Goal: Task Accomplishment & Management: Use online tool/utility

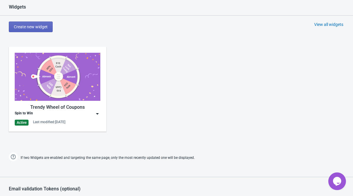
scroll to position [312, 0]
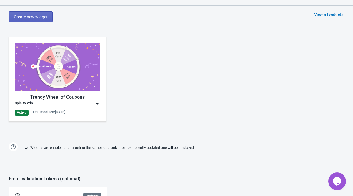
click at [89, 97] on div "Trendy Wheel of Coupons" at bounding box center [58, 97] width 86 height 7
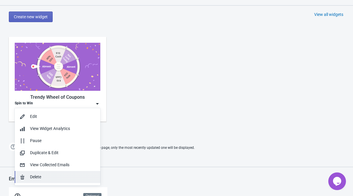
click at [36, 175] on div "Delete" at bounding box center [63, 176] width 66 height 6
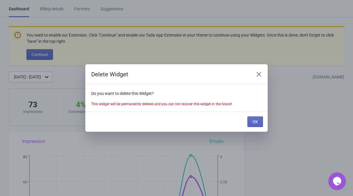
scroll to position [0, 0]
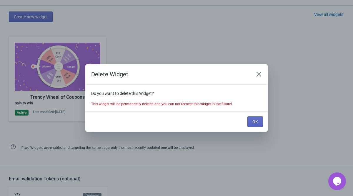
click at [256, 116] on div "OK" at bounding box center [254, 120] width 18 height 13
click at [255, 122] on span "OK" at bounding box center [255, 121] width 6 height 5
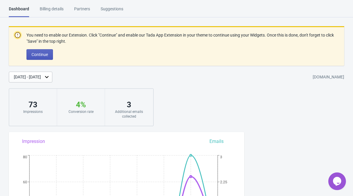
click at [42, 57] on button "Continue" at bounding box center [39, 54] width 26 height 11
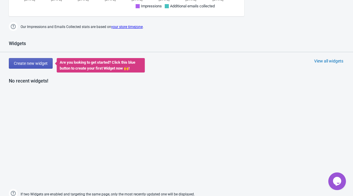
click at [31, 64] on span "Create new widget" at bounding box center [31, 63] width 34 height 5
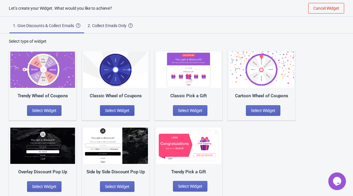
click at [104, 106] on button "Select Widget" at bounding box center [117, 110] width 34 height 11
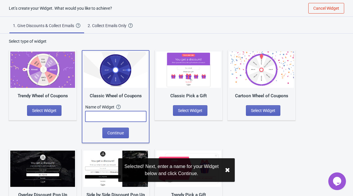
click at [119, 119] on input "text" at bounding box center [115, 116] width 61 height 11
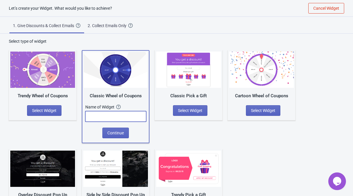
paste input "Turn the Wheel of Shadows"
type input "Turn the Wheel of Shadows"
click at [113, 138] on div "Classic Wheel of Coupons Name of Widget The name of your Widget won’t be shown …" at bounding box center [116, 96] width 68 height 93
click at [119, 135] on span "Continue" at bounding box center [115, 132] width 16 height 5
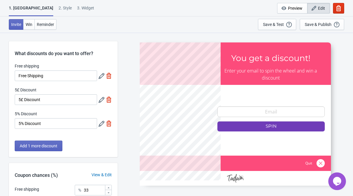
click at [111, 75] on img at bounding box center [109, 76] width 6 height 6
type input "50"
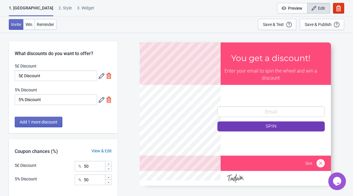
click at [111, 75] on img at bounding box center [109, 76] width 6 height 6
type input "100"
click at [111, 96] on img at bounding box center [109, 99] width 6 height 6
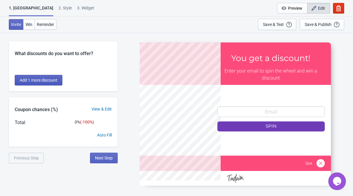
click at [35, 75] on button "Add 1 more discount" at bounding box center [39, 80] width 48 height 11
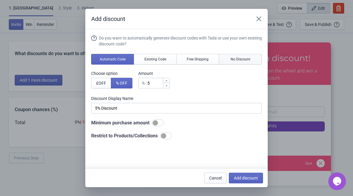
click at [244, 59] on span "No Discount" at bounding box center [241, 59] width 20 height 5
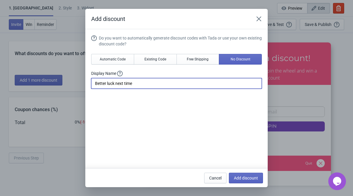
drag, startPoint x: 137, startPoint y: 84, endPoint x: 84, endPoint y: 83, distance: 52.6
click at [84, 83] on div "Add discount Do you want to automatically generate discount codes with Tada or …" at bounding box center [176, 98] width 353 height 178
paste input "The shadows have other plans—try again, if you dare."
type input "The shadows have other plans—try again, if you dare."
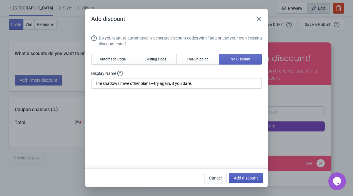
click at [252, 179] on span "Add discount" at bounding box center [246, 177] width 24 height 5
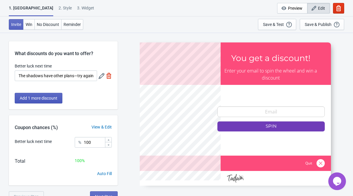
click at [39, 103] on button "Add 1 more discount" at bounding box center [39, 98] width 48 height 11
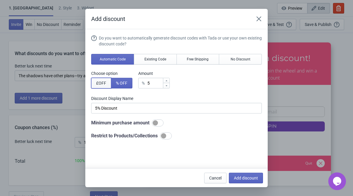
click at [101, 85] on span "£ OFF" at bounding box center [101, 83] width 10 height 5
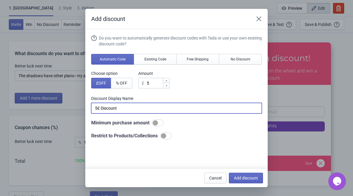
drag, startPoint x: 131, startPoint y: 109, endPoint x: 70, endPoint y: 109, distance: 60.6
click at [70, 109] on div "Add discount Do you want to automatically generate discount codes with Tada or …" at bounding box center [176, 98] width 353 height 178
paste input "£5 Toll from the Shadows"
type input "£5 Toll from the Shadows"
click at [248, 177] on span "Add discount" at bounding box center [246, 177] width 24 height 5
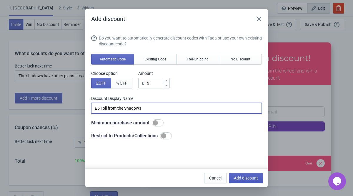
type input "50"
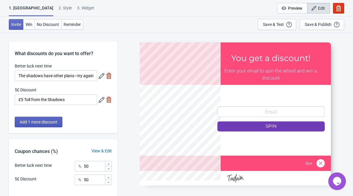
click at [47, 124] on button "Add 1 more discount" at bounding box center [39, 121] width 48 height 11
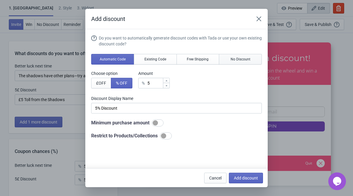
click at [231, 60] on span "No Discount" at bounding box center [241, 59] width 20 height 5
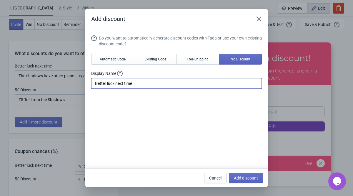
click at [126, 86] on input "Better luck next time" at bounding box center [176, 83] width 171 height 11
paste input "The shadows denied you—try again in the darkness."
type input "The shadows denied you—try again in the darkness."
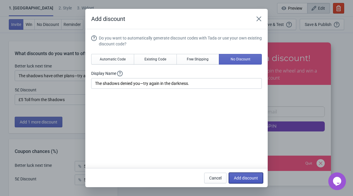
click at [237, 182] on button "Add discount" at bounding box center [246, 177] width 34 height 11
type input "33"
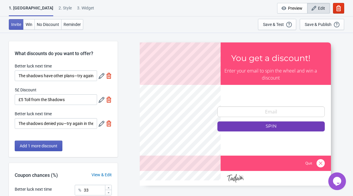
click at [54, 147] on span "Add 1 more discount" at bounding box center [39, 145] width 38 height 5
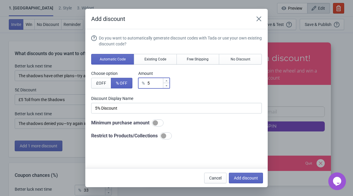
click at [156, 85] on input "5" at bounding box center [155, 83] width 16 height 11
click at [196, 55] on button "Free Shipping" at bounding box center [197, 59] width 43 height 11
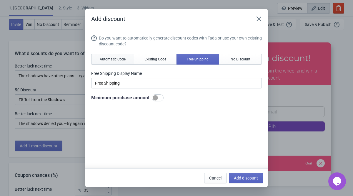
click at [121, 57] on span "Automatic Code" at bounding box center [113, 59] width 26 height 5
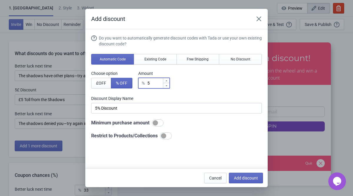
click at [158, 81] on input "5" at bounding box center [155, 83] width 16 height 11
type input "% Discount"
type input "1"
type input "1% Discount"
type input "10"
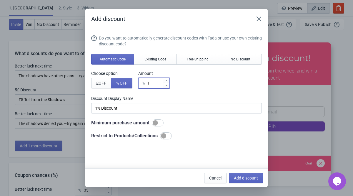
type input "10% Discount"
type input "10"
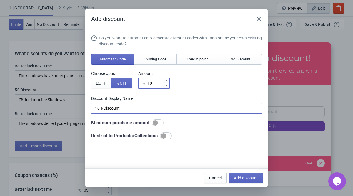
click at [116, 108] on input "10% Discount" at bounding box center [176, 108] width 171 height 11
paste input "Off—A Gift from the Shadows"
click at [98, 109] on input "10% Off—A Gift from the Shadows" at bounding box center [176, 108] width 171 height 11
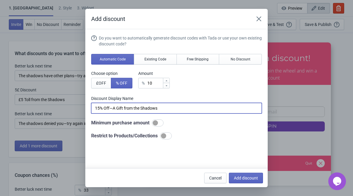
type input "15% Off—A Gift from the Shadows"
click at [163, 81] on input "10" at bounding box center [155, 83] width 16 height 11
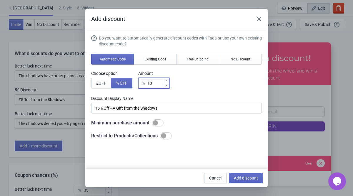
type input "1"
type input "1% Discount"
type input "15"
type input "15% Discount"
type input "15"
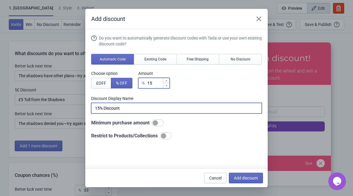
click at [123, 109] on input "15% Discount" at bounding box center [176, 108] width 171 height 11
paste input "0% Off—A Gift from the Shadows"
click at [98, 107] on input "10% Off—A Gift from the Shadows" at bounding box center [176, 108] width 171 height 11
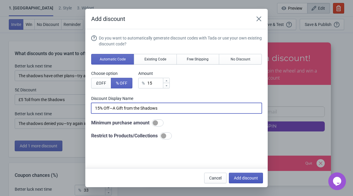
type input "15% Off—A Gift from the Shadows"
click at [252, 178] on span "Add discount" at bounding box center [246, 177] width 24 height 5
type input "25"
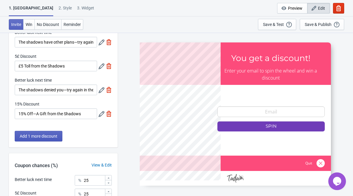
scroll to position [33, 0]
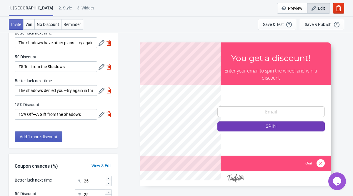
click at [39, 134] on span "Add 1 more discount" at bounding box center [39, 136] width 38 height 5
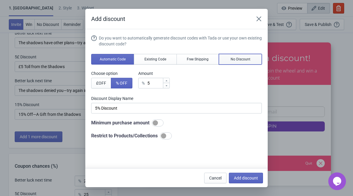
click at [238, 54] on button "No Discount" at bounding box center [240, 59] width 43 height 11
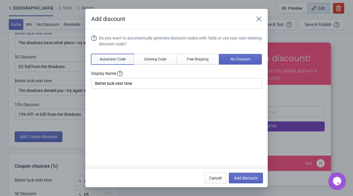
click at [111, 61] on button "Automatic Code" at bounding box center [112, 59] width 43 height 11
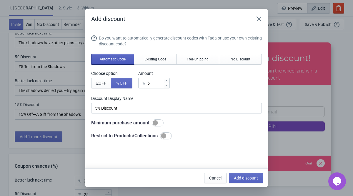
click at [124, 58] on span "Automatic Code" at bounding box center [113, 59] width 26 height 5
click at [153, 58] on span "Existing Code" at bounding box center [155, 59] width 22 height 5
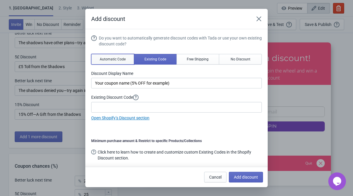
click at [101, 61] on span "Automatic Code" at bounding box center [113, 59] width 26 height 5
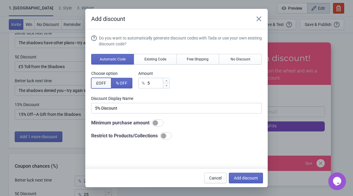
click at [101, 85] on span "£ OFF" at bounding box center [101, 83] width 10 height 5
type input "5£ Discount"
click at [162, 125] on div at bounding box center [158, 122] width 12 height 7
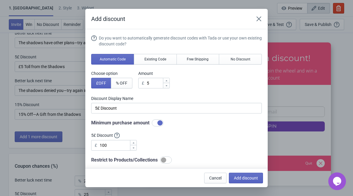
click at [163, 122] on div at bounding box center [159, 122] width 5 height 5
checkbox input "false"
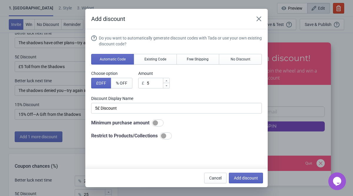
click at [172, 133] on div at bounding box center [166, 135] width 12 height 7
checkbox input "true"
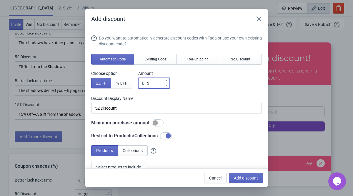
click at [155, 81] on input "5" at bounding box center [154, 83] width 16 height 11
type input "£ Discount"
type input "1"
type input "1£ Discount"
type input "10"
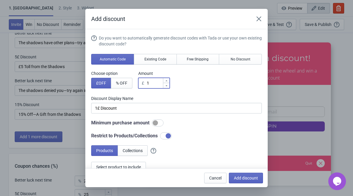
type input "10£ Discount"
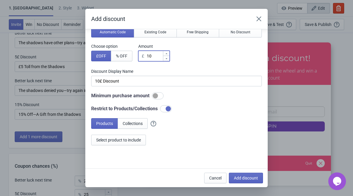
scroll to position [43, 0]
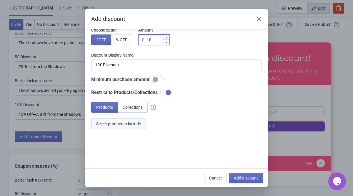
type input "10"
click at [120, 127] on button "Select product to include" at bounding box center [118, 123] width 55 height 11
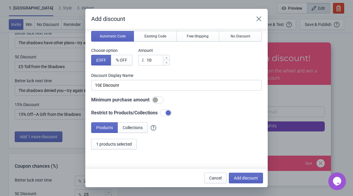
scroll to position [13, 0]
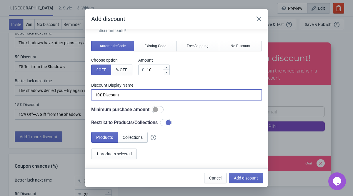
drag, startPoint x: 130, startPoint y: 95, endPoint x: 77, endPoint y: 88, distance: 53.0
click at [77, 88] on div "Add discount Do you want to automatically generate discount codes with Tada or …" at bounding box center [176, 98] width 353 height 178
paste input "£10 Tribute to the Hollow — Feed The Tree Hoodie"
type input "£10 Tribute to the Hollow — Feed The Tree Hoodie"
click at [246, 176] on span "Add discount" at bounding box center [246, 177] width 24 height 5
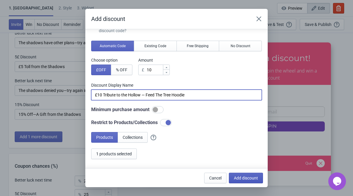
type input "20"
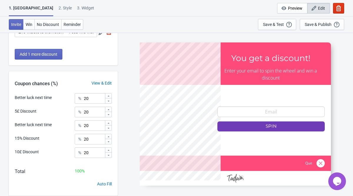
scroll to position [155, 0]
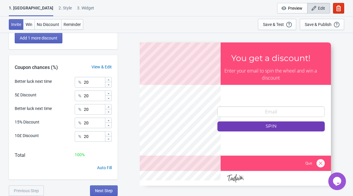
click at [109, 139] on icon at bounding box center [109, 139] width 4 height 4
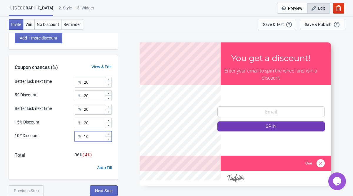
type input "15"
click at [108, 93] on icon at bounding box center [109, 93] width 4 height 4
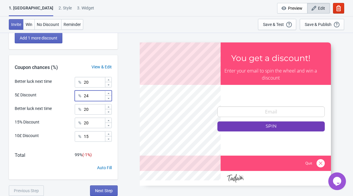
click at [108, 93] on icon at bounding box center [109, 93] width 4 height 4
type input "25"
click at [108, 127] on div at bounding box center [108, 124] width 6 height 5
type input "18"
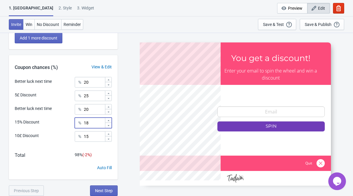
click at [110, 80] on icon at bounding box center [109, 80] width 4 height 4
type input "22"
click at [99, 188] on span "Next Step" at bounding box center [104, 190] width 18 height 5
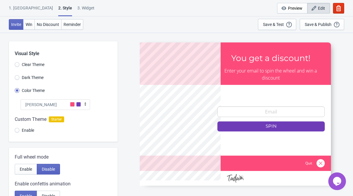
click at [29, 77] on span "Dark Theme" at bounding box center [33, 77] width 22 height 6
click at [19, 77] on input "Dark Theme" at bounding box center [17, 80] width 5 height 11
radio input "true"
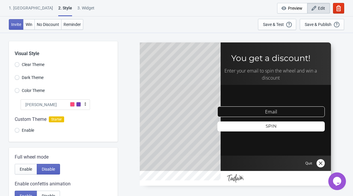
click at [29, 65] on span "Clear Theme" at bounding box center [33, 64] width 23 height 6
click at [19, 65] on input "Clear Theme" at bounding box center [17, 67] width 5 height 11
radio input "true"
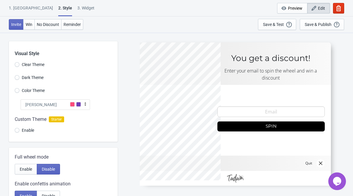
click at [27, 89] on span "Color Theme" at bounding box center [33, 90] width 23 height 6
click at [19, 89] on input "Color Theme" at bounding box center [17, 93] width 5 height 11
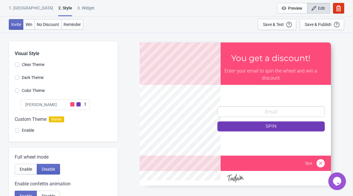
click at [23, 129] on div at bounding box center [63, 126] width 109 height 32
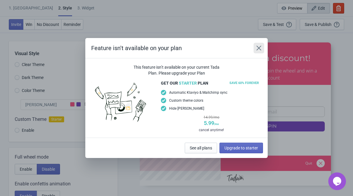
click at [261, 44] on button "Close" at bounding box center [258, 48] width 11 height 11
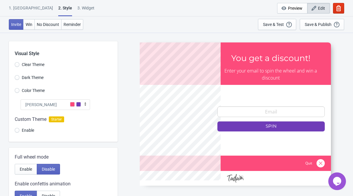
click at [85, 104] on icon at bounding box center [85, 104] width 6 height 6
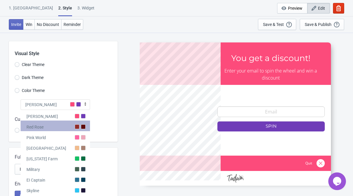
click at [61, 130] on div "Red Rose" at bounding box center [55, 125] width 69 height 11
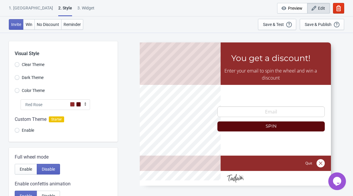
click at [56, 110] on div at bounding box center [63, 126] width 109 height 32
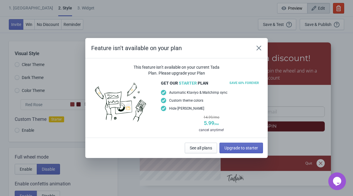
click at [57, 105] on div "Feature isn't available on your plan This feature isn’t available on your curre…" at bounding box center [176, 98] width 353 height 120
click at [259, 48] on icon "Close" at bounding box center [259, 48] width 6 height 6
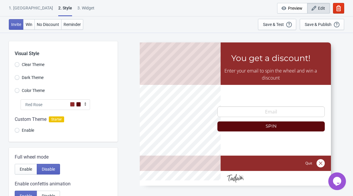
click at [73, 107] on div "Red Rose" at bounding box center [55, 104] width 69 height 11
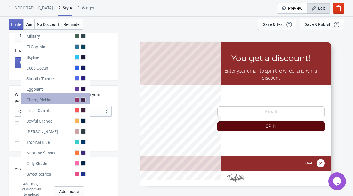
scroll to position [137, 0]
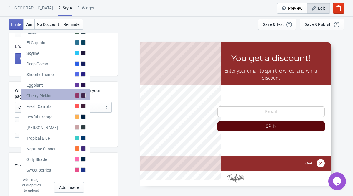
click at [64, 96] on div "Cherry Picking" at bounding box center [55, 94] width 69 height 11
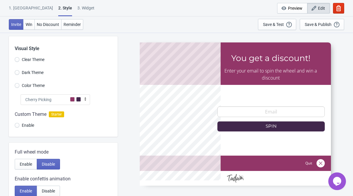
scroll to position [4, 0]
click at [61, 94] on div "Visual Style Clear Theme Dark Theme Color Theme Cherry Picking Tada Red Rose Pi…" at bounding box center [63, 87] width 109 height 100
click at [63, 98] on div "Cherry Picking" at bounding box center [55, 100] width 69 height 11
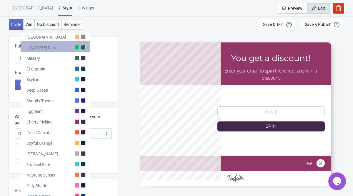
scroll to position [111, 0]
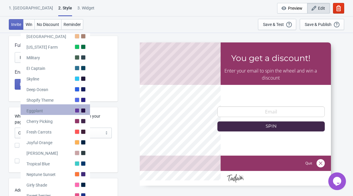
click at [69, 109] on div "Eggplant" at bounding box center [55, 109] width 69 height 11
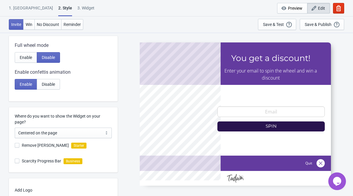
click at [69, 109] on div "Where do you want to show the Widget on your page? Centered on the page Left si…" at bounding box center [66, 122] width 103 height 31
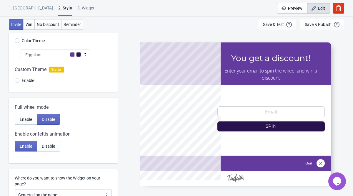
scroll to position [49, 0]
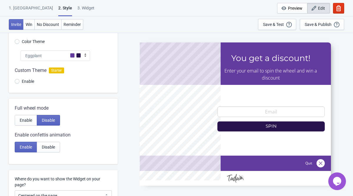
click at [73, 58] on div "Eggplant" at bounding box center [55, 55] width 69 height 11
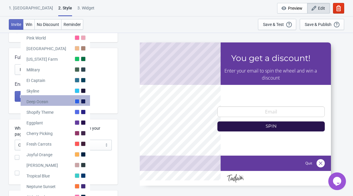
scroll to position [132, 0]
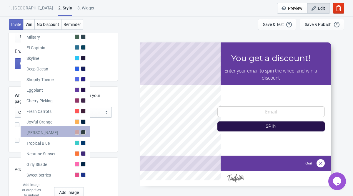
click at [76, 131] on div at bounding box center [77, 132] width 5 height 5
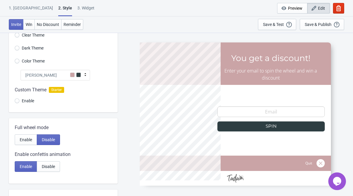
scroll to position [29, 0]
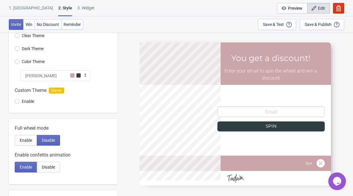
click at [81, 73] on div "[PERSON_NAME]" at bounding box center [55, 75] width 69 height 11
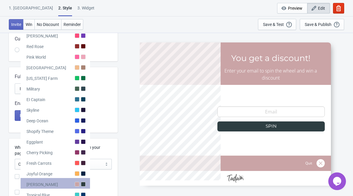
scroll to position [54, 0]
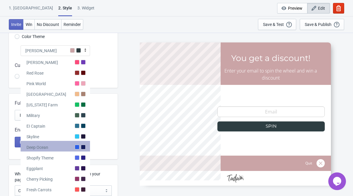
click at [75, 148] on div at bounding box center [77, 146] width 5 height 5
radio input "true"
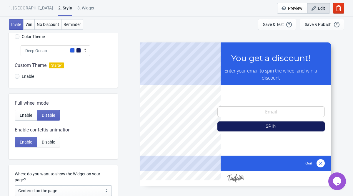
scroll to position [9, 0]
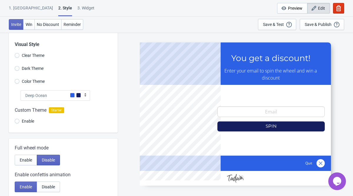
click at [32, 70] on span "Dark Theme" at bounding box center [33, 68] width 22 height 6
click at [19, 70] on input "Dark Theme" at bounding box center [17, 71] width 5 height 11
radio input "true"
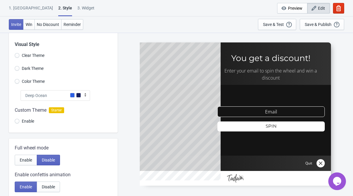
click at [30, 55] on span "Clear Theme" at bounding box center [33, 55] width 23 height 6
click at [19, 55] on input "Clear Theme" at bounding box center [17, 58] width 5 height 11
radio input "true"
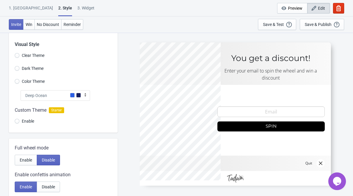
click at [26, 65] on label "Dark Theme" at bounding box center [29, 68] width 29 height 8
click at [19, 66] on input "Dark Theme" at bounding box center [17, 71] width 5 height 11
radio input "true"
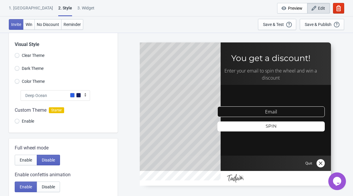
click at [26, 57] on span "Clear Theme" at bounding box center [33, 55] width 23 height 6
click at [19, 57] on input "Clear Theme" at bounding box center [17, 58] width 5 height 11
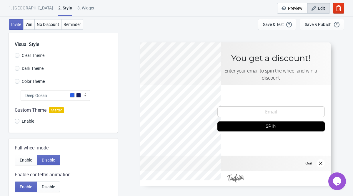
click at [33, 96] on span "Deep Ocean" at bounding box center [36, 95] width 22 height 6
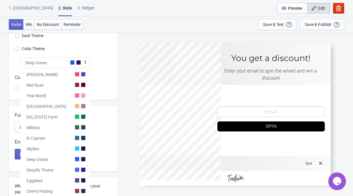
scroll to position [0, 0]
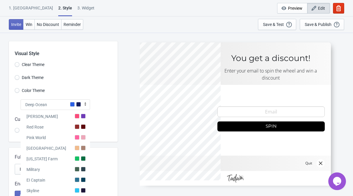
click at [38, 106] on span "Deep Ocean" at bounding box center [36, 104] width 22 height 6
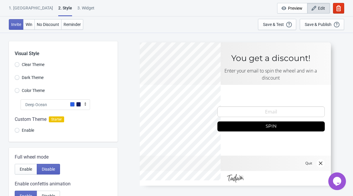
click at [38, 106] on span "Deep Ocean" at bounding box center [36, 104] width 22 height 6
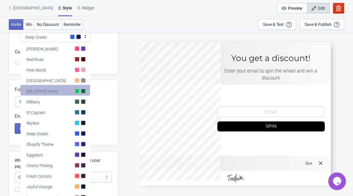
scroll to position [67, 0]
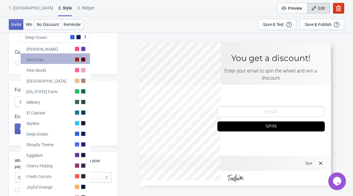
click at [55, 61] on div "Red Rose" at bounding box center [55, 58] width 69 height 11
radio input "true"
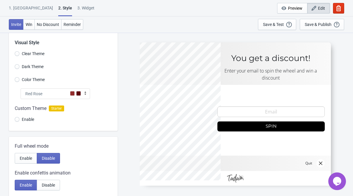
scroll to position [9, 0]
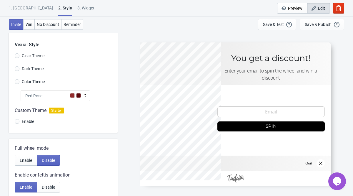
click at [25, 81] on span "Color Theme" at bounding box center [33, 82] width 23 height 6
click at [19, 81] on input "Color Theme" at bounding box center [17, 84] width 5 height 11
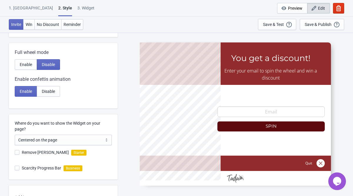
scroll to position [105, 0]
click at [28, 67] on button "Enable" at bounding box center [26, 64] width 22 height 11
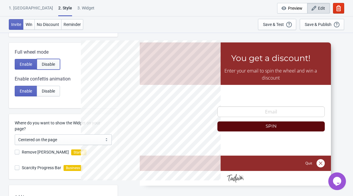
click at [47, 65] on span "Disable" at bounding box center [48, 64] width 13 height 5
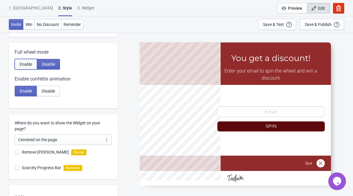
click at [27, 61] on button "Enable" at bounding box center [26, 64] width 22 height 11
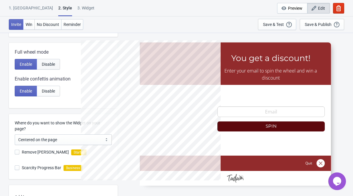
click at [41, 65] on button "Disable" at bounding box center [48, 64] width 23 height 11
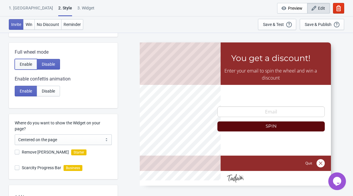
click at [17, 64] on button "Enable" at bounding box center [26, 64] width 22 height 11
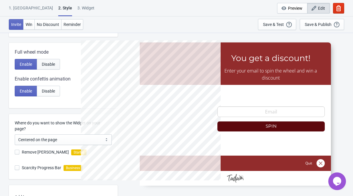
click at [58, 64] on button "Disable" at bounding box center [48, 64] width 23 height 11
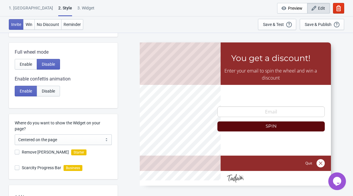
click at [54, 93] on button "Disable" at bounding box center [48, 91] width 23 height 11
click at [31, 87] on button "Enable" at bounding box center [26, 91] width 22 height 11
click at [27, 70] on div "Full wheel mode Enable Disable Enable confettis animation Enable Disable" at bounding box center [63, 75] width 109 height 65
click at [27, 63] on span "Enable" at bounding box center [26, 64] width 12 height 5
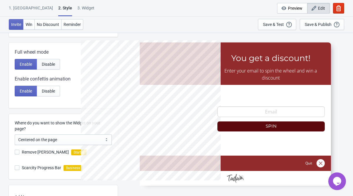
click at [55, 66] on span "Disable" at bounding box center [48, 64] width 13 height 5
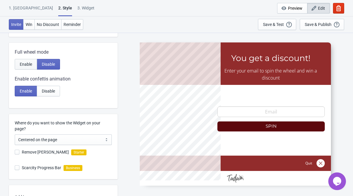
click at [32, 64] on span "Enable" at bounding box center [26, 64] width 12 height 5
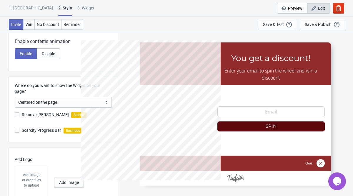
scroll to position [150, 0]
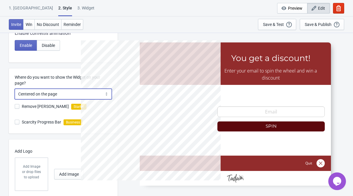
click at [38, 92] on select "Centered on the page Left side of the page" at bounding box center [63, 94] width 97 height 11
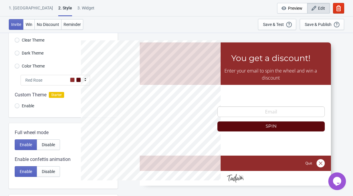
scroll to position [21, 0]
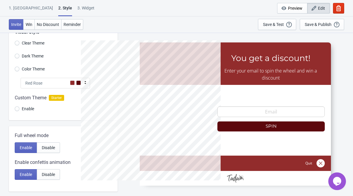
click at [52, 84] on div "Red Rose" at bounding box center [55, 83] width 69 height 11
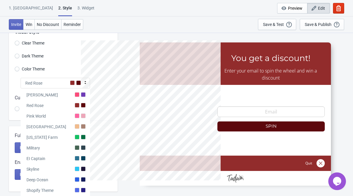
click at [52, 84] on div "Red Rose" at bounding box center [55, 83] width 69 height 11
radio input "true"
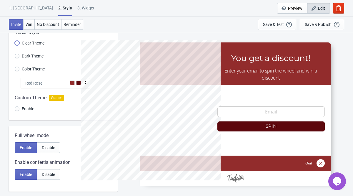
click at [19, 42] on input "Clear Theme" at bounding box center [17, 46] width 5 height 11
radio input "true"
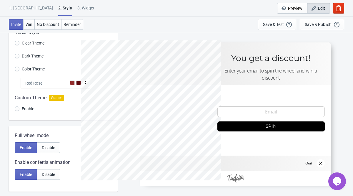
click at [39, 55] on span "Dark Theme" at bounding box center [33, 56] width 22 height 6
click at [19, 55] on input "Dark Theme" at bounding box center [17, 59] width 5 height 11
radio input "true"
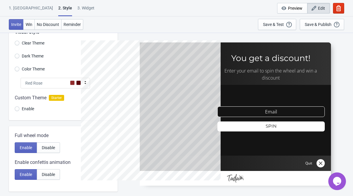
click at [38, 46] on span "Clear Theme" at bounding box center [33, 43] width 23 height 6
click at [19, 46] on input "Clear Theme" at bounding box center [17, 46] width 5 height 11
radio input "true"
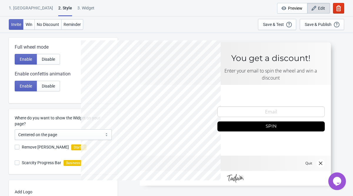
scroll to position [164, 0]
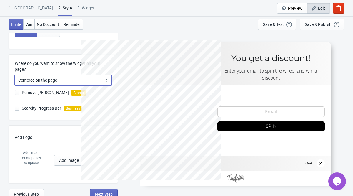
click at [35, 78] on select "Centered on the page Left side of the page" at bounding box center [63, 80] width 97 height 11
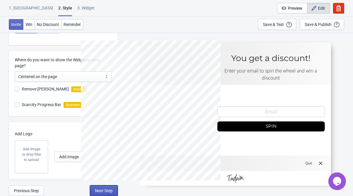
click at [113, 190] on button "Next Step" at bounding box center [104, 190] width 28 height 11
select select "once"
select select "1"
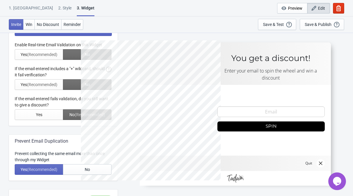
scroll to position [0, 0]
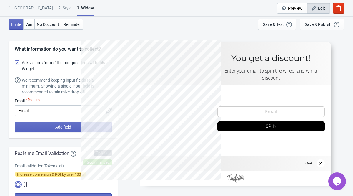
click at [290, 59] on div at bounding box center [235, 113] width 191 height 143
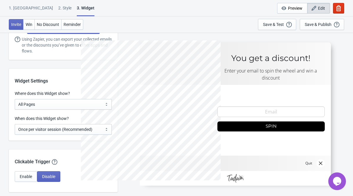
scroll to position [423, 0]
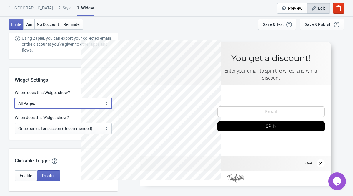
click at [60, 102] on select "All Pages All Product Pages All Blog Pages All Static Pages Specific Product(s)…" at bounding box center [63, 103] width 97 height 11
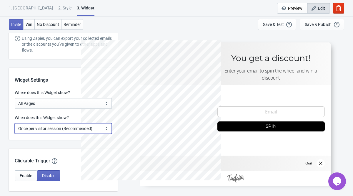
click at [60, 130] on select "Every new visit of page Once every period of time Once per visitor session (Rec…" at bounding box center [63, 128] width 97 height 11
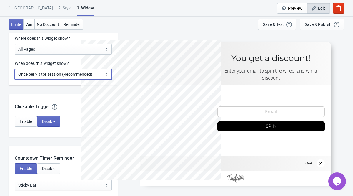
scroll to position [477, 0]
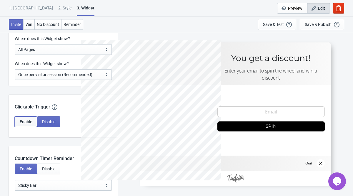
click at [27, 123] on span "Enable" at bounding box center [26, 121] width 12 height 5
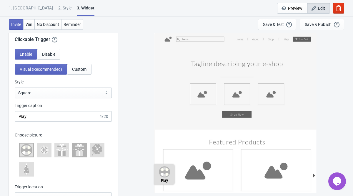
scroll to position [545, 0]
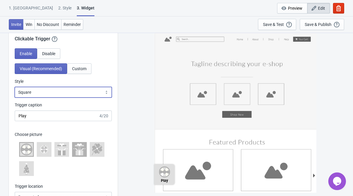
click at [64, 96] on select "Square Circle Tab" at bounding box center [63, 92] width 97 height 11
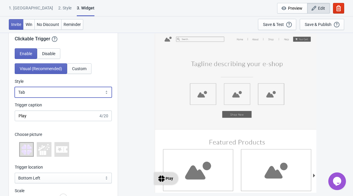
click at [68, 92] on select "Square Circle Tab" at bounding box center [63, 92] width 97 height 11
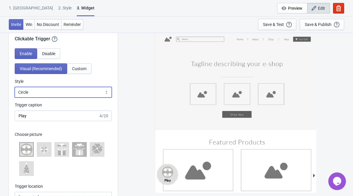
click at [68, 90] on select "Square Circle Tab" at bounding box center [63, 92] width 97 height 11
select select "square"
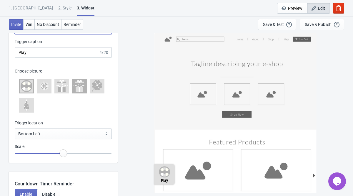
scroll to position [609, 0]
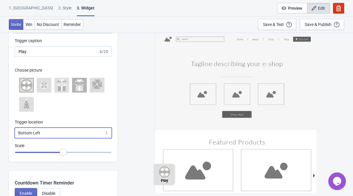
click at [66, 130] on select "Bottom Left Bottom Right Middle Left Middle Right Top Left Top Right" at bounding box center [63, 132] width 97 height 11
click at [69, 127] on select "Bottom Left Bottom Right Middle Left Middle Right Top Left Top Right" at bounding box center [63, 132] width 97 height 11
select select "bottom_left"
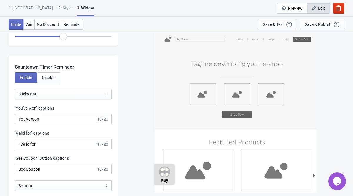
scroll to position [727, 0]
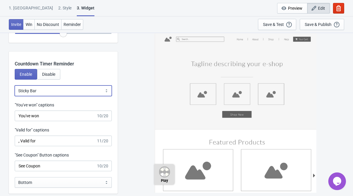
click at [61, 89] on select "Bubble Sticky Bar" at bounding box center [63, 90] width 97 height 11
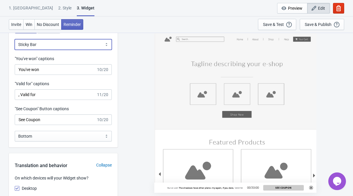
scroll to position [774, 0]
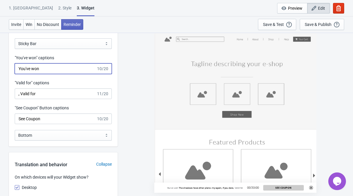
drag, startPoint x: 52, startPoint y: 66, endPoint x: 11, endPoint y: 66, distance: 41.2
click at [11, 66] on div ""You've won" captions You've won 10/20" at bounding box center [63, 64] width 109 height 19
paste input "The shadows have cla"
drag, startPoint x: 72, startPoint y: 67, endPoint x: -2, endPoint y: 65, distance: 74.4
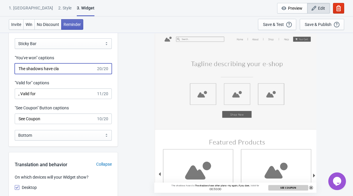
paste input "Claim your shadowed"
paste input "The shadows have won"
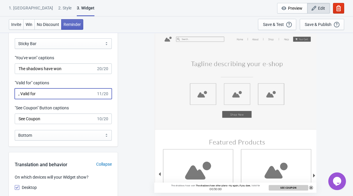
drag, startPoint x: 57, startPoint y: 93, endPoint x: 10, endPoint y: 92, distance: 47.0
click at [10, 92] on div ""Valid for" captions , Valid for 11/20" at bounding box center [63, 89] width 109 height 19
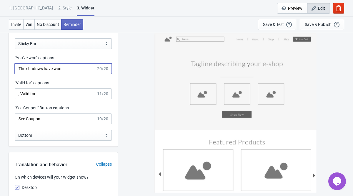
click at [49, 66] on input "The shadows have won" at bounding box center [55, 68] width 81 height 11
click at [43, 68] on input "The shadows have won" at bounding box center [55, 68] width 81 height 11
drag, startPoint x: 43, startPoint y: 70, endPoint x: 73, endPoint y: 71, distance: 30.6
click at [73, 71] on input "The shadow have won" at bounding box center [55, 68] width 81 height 11
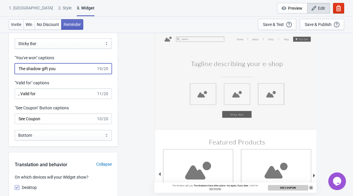
click at [49, 69] on input "The shadow gift you" at bounding box center [55, 68] width 81 height 11
click at [41, 69] on input "The shadow gift you" at bounding box center [55, 68] width 81 height 11
type input "The shadows gift you"
click at [54, 94] on input ", Valid for" at bounding box center [55, 93] width 81 height 11
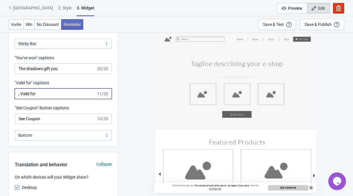
drag, startPoint x: 54, startPoint y: 94, endPoint x: 5, endPoint y: 94, distance: 48.2
paste input "Bound until"
click at [19, 95] on input "Bound until" at bounding box center [55, 93] width 81 height 11
type input ", Bound until"
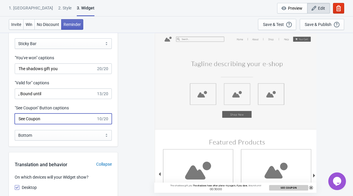
drag, startPoint x: 51, startPoint y: 115, endPoint x: 10, endPoint y: 115, distance: 41.2
click at [10, 115] on div ""See Coupon" Button captions See Coupon 10/20" at bounding box center [63, 114] width 109 height 19
paste input "Reveal the Mark"
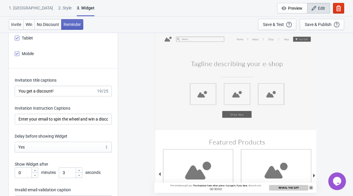
scroll to position [939, 0]
type input "Reveal the Gift"
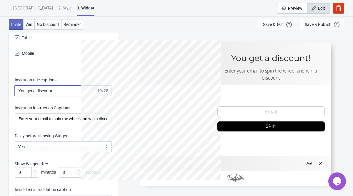
drag, startPoint x: 72, startPoint y: 92, endPoint x: 11, endPoint y: 89, distance: 60.9
paste input "The shadows favor you"
click at [49, 94] on input "The shadows favor you" at bounding box center [55, 90] width 81 height 11
click at [49, 93] on input "The shadows favor you" at bounding box center [55, 90] width 81 height 11
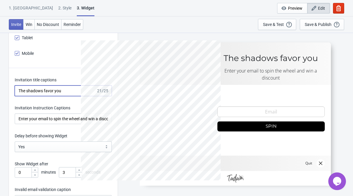
click at [51, 91] on input "The shadows favor you" at bounding box center [55, 90] width 81 height 11
click at [51, 90] on input "The shadows favor you" at bounding box center [55, 90] width 81 height 11
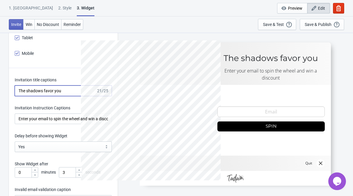
click at [74, 91] on input "The shadows favor you" at bounding box center [55, 90] width 81 height 11
click at [54, 91] on input "The shadows favor you" at bounding box center [55, 90] width 81 height 11
click at [51, 91] on input "The shadows favor you" at bounding box center [55, 90] width 81 height 11
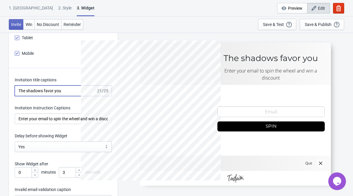
click at [51, 91] on input "The shadows favor you" at bounding box center [55, 90] width 81 height 11
click at [41, 91] on input "The shadows favor you" at bounding box center [55, 90] width 81 height 11
click at [52, 92] on input "The shadows favor you" at bounding box center [55, 90] width 81 height 11
type input "The shadows favour you"
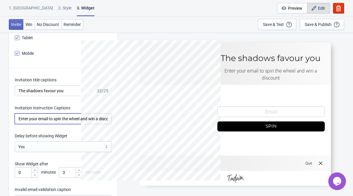
scroll to position [0, 11]
drag, startPoint x: 16, startPoint y: 119, endPoint x: 142, endPoint y: 128, distance: 126.8
click at [142, 128] on div "What information do you want to collect? Ask visitors for to fill in our questi…" at bounding box center [176, 75] width 353 height 1964
paste input "shadowed email to turn the wheel and claim your fate."
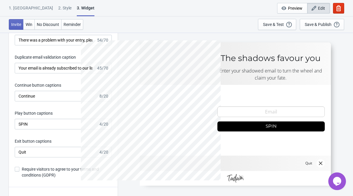
scroll to position [1128, 0]
type input "Enter your shadowed email to turn the wheel and claim your fate."
drag, startPoint x: 36, startPoint y: 127, endPoint x: -3, endPoint y: 125, distance: 38.6
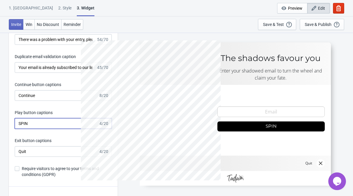
paste input "AWAKE"
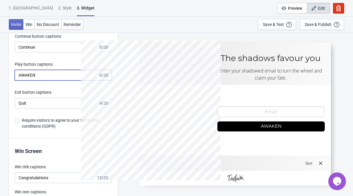
scroll to position [1179, 0]
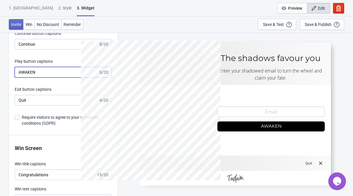
type input "AWAKEN"
click at [16, 118] on span at bounding box center [17, 117] width 5 height 5
click at [15, 118] on input "Require visitors to agree to your terms and conditions (GDPR)" at bounding box center [15, 120] width 0 height 11
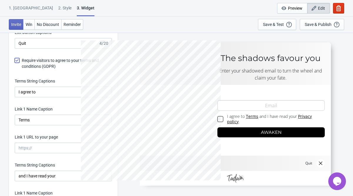
scroll to position [1225, 0]
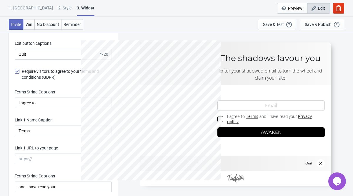
click at [19, 71] on label "Require visitors to agree to your terms and conditions (GDPR)" at bounding box center [63, 74] width 97 height 12
click at [15, 71] on input "Require visitors to agree to your terms and conditions (GDPR)" at bounding box center [15, 74] width 0 height 11
checkbox input "false"
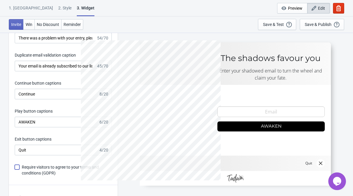
scroll to position [1110, 0]
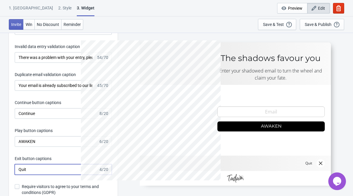
drag, startPoint x: 40, startPoint y: 169, endPoint x: -4, endPoint y: 169, distance: 44.7
paste input "Retrea"
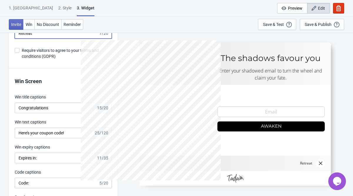
scroll to position [1260, 0]
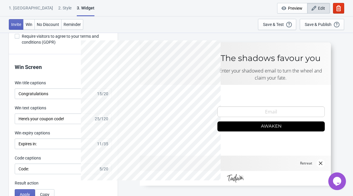
type input "Retreat"
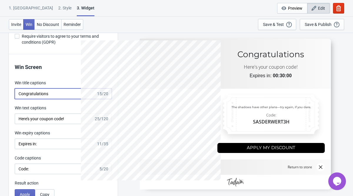
drag, startPoint x: 60, startPoint y: 96, endPoint x: 13, endPoint y: 94, distance: 46.8
click at [13, 94] on div "Win Screen Win title captions Congratulations 15/20 Win text captions Here's yo…" at bounding box center [63, 154] width 109 height 201
paste input "The shadows commend"
drag, startPoint x: 71, startPoint y: 94, endPoint x: -12, endPoint y: 97, distance: 83.9
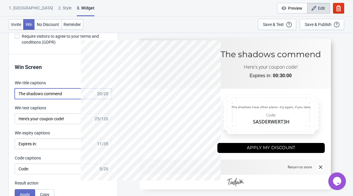
click at [36, 96] on input "The shadows commend" at bounding box center [55, 93] width 81 height 11
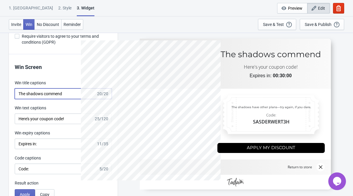
click at [36, 96] on input "The shadows commend" at bounding box center [55, 93] width 81 height 11
paste input "applau"
click at [43, 91] on input "The shadows applaud" at bounding box center [55, 93] width 81 height 11
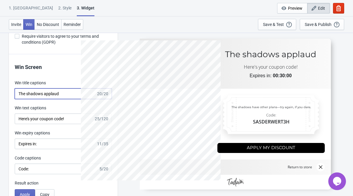
paste input "Your fate has been s"
drag, startPoint x: 64, startPoint y: 91, endPoint x: -1, endPoint y: 99, distance: 65.5
type input "Y"
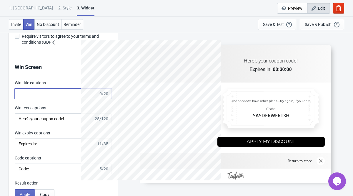
paste input "Shadows acknowledge"
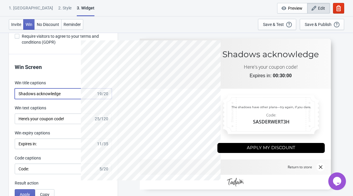
drag, startPoint x: 71, startPoint y: 93, endPoint x: -16, endPoint y: 83, distance: 87.7
paste input "’s Prais"
type input "Shadow’s Praise you"
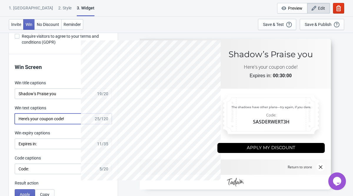
click at [33, 121] on input "Here's your coupon code!" at bounding box center [54, 118] width 79 height 11
paste input "The code from darkness"
drag, startPoint x: 26, startPoint y: 120, endPoint x: 6, endPoint y: 120, distance: 19.1
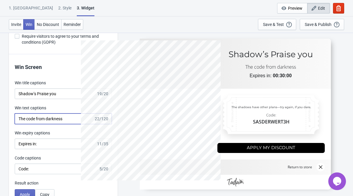
type input "Heres your code from darkness"
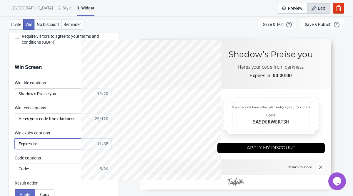
click at [30, 142] on input "Expires in:" at bounding box center [55, 143] width 81 height 11
drag, startPoint x: 41, startPoint y: 143, endPoint x: 7, endPoint y: 143, distance: 34.7
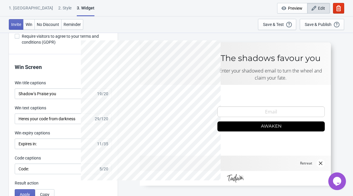
click at [69, 156] on div "Code captions" at bounding box center [63, 158] width 97 height 7
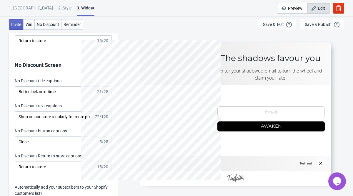
scroll to position [1463, 0]
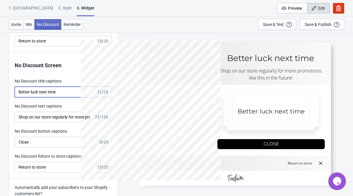
drag, startPoint x: 66, startPoint y: 94, endPoint x: -4, endPoint y: 94, distance: 69.7
type input "no_code"
paste input "The shadows withhold thei"
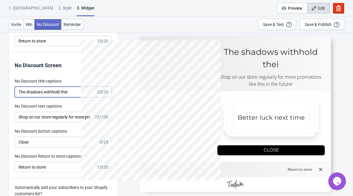
type input "The shadows withhold thei"
type input "no_code"
drag, startPoint x: 74, startPoint y: 90, endPoint x: -46, endPoint y: 85, distance: 121.0
paste input "Shadows deny you."
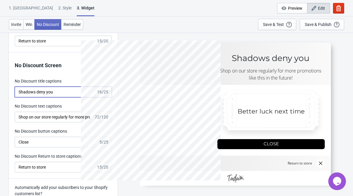
type input "Shadows deny you"
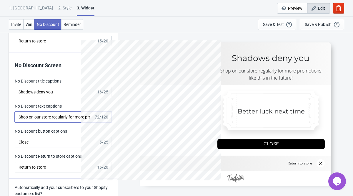
scroll to position [0, 60]
type input "no_code"
paste input "Return to the shadows often—more dark deals await."
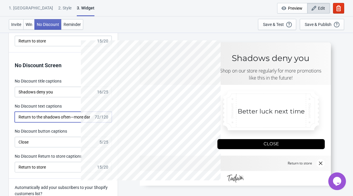
scroll to position [0, 28]
type input "Return to the shadows often—more dark deals await."
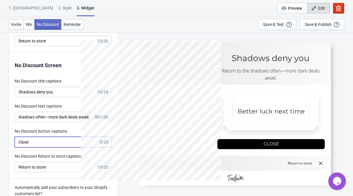
scroll to position [0, 0]
drag, startPoint x: 61, startPoint y: 143, endPoint x: 5, endPoint y: 143, distance: 56.2
type input "no_code"
paste input "Fade away"
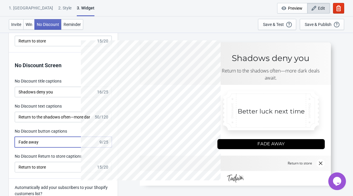
type input "Fade away"
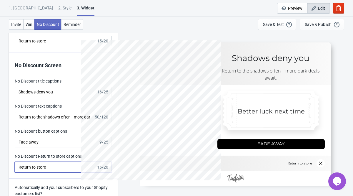
drag, startPoint x: 42, startPoint y: 165, endPoint x: 5, endPoint y: 165, distance: 37.3
type input "no_code"
paste input "enter the realm"
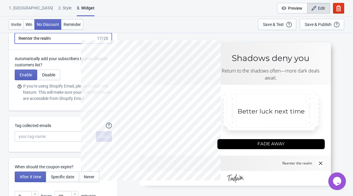
scroll to position [1592, 0]
type input "Reenter the realm"
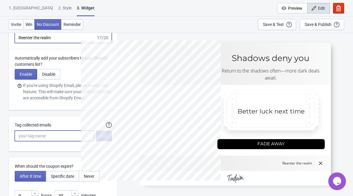
type input "SASDERWERT3H"
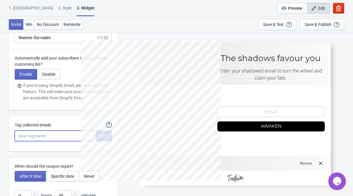
click at [54, 137] on input "Tag collected emails" at bounding box center [54, 135] width 79 height 11
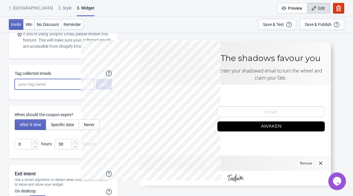
scroll to position [1642, 0]
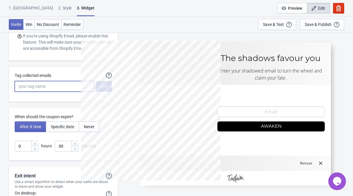
paste input "Wheel of Shadows"
click at [38, 86] on input "Wheel of Shadows" at bounding box center [54, 86] width 79 height 11
type input "Wheel-of-Shadows"
click at [79, 82] on input "Wheel-of-Shadows" at bounding box center [54, 86] width 79 height 11
click at [69, 85] on input "Wheel-of-Shadows" at bounding box center [54, 86] width 79 height 11
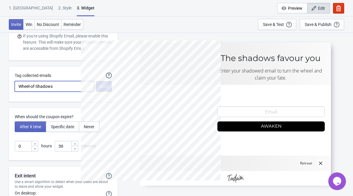
drag, startPoint x: 61, startPoint y: 86, endPoint x: 3, endPoint y: 86, distance: 58.5
type input "wheel-of-shadows"
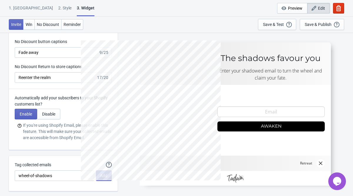
scroll to position [1548, 0]
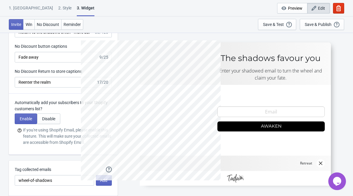
click at [62, 172] on div "Tag collected emails" at bounding box center [54, 169] width 79 height 7
click at [62, 178] on input "wheel-of-shadows" at bounding box center [54, 180] width 79 height 11
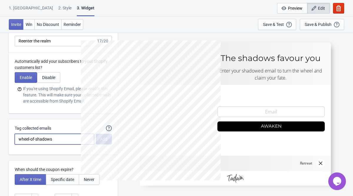
scroll to position [1589, 0]
click at [62, 161] on div "When should the coupon expire? After X time Specific date Never 0 hours 30 minu…" at bounding box center [63, 187] width 109 height 53
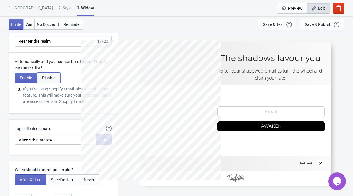
click at [52, 81] on button "Disable" at bounding box center [48, 77] width 23 height 11
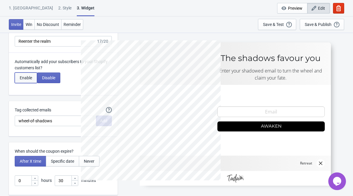
click at [32, 81] on button "Enable" at bounding box center [26, 77] width 22 height 11
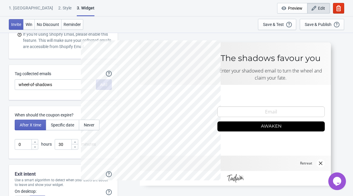
scroll to position [1649, 0]
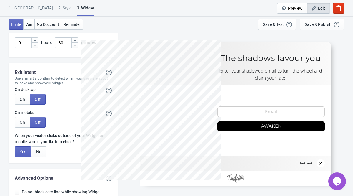
scroll to position [1742, 0]
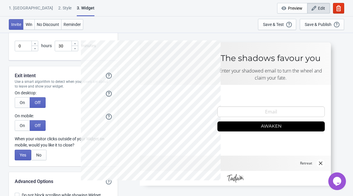
click at [22, 96] on div "On desktop:" at bounding box center [26, 93] width 22 height 7
click at [23, 99] on button "On" at bounding box center [22, 102] width 15 height 11
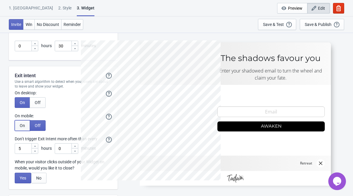
click at [22, 121] on button "On" at bounding box center [22, 125] width 15 height 11
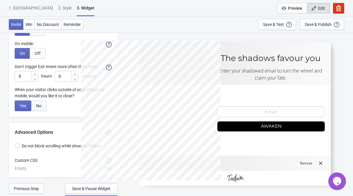
scroll to position [1824, 0]
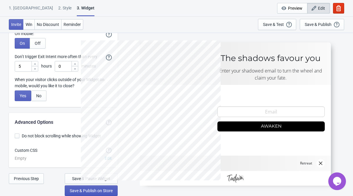
click at [86, 188] on span "Save & Publish on Store" at bounding box center [91, 190] width 43 height 5
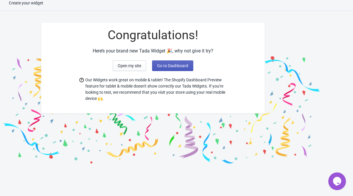
click at [163, 62] on button "Go to Dashboard" at bounding box center [172, 65] width 41 height 11
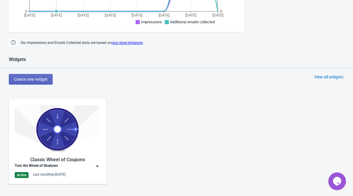
scroll to position [202, 0]
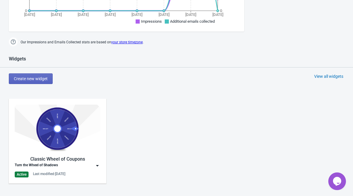
click at [81, 164] on div "Turn the Wheel of Shadows" at bounding box center [58, 165] width 86 height 6
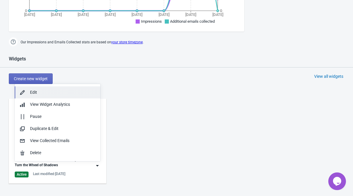
click at [66, 91] on div "Edit" at bounding box center [63, 92] width 66 height 6
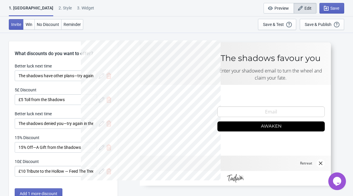
click at [77, 10] on div "3. Widget" at bounding box center [85, 10] width 17 height 10
select select "once"
select select "1"
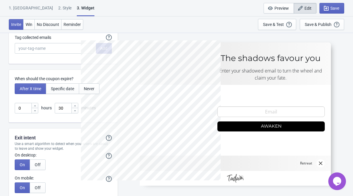
scroll to position [1661, 0]
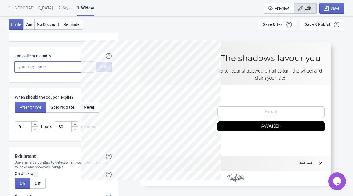
click at [56, 67] on input "Tag collected emails" at bounding box center [54, 66] width 79 height 11
paste input "Wheel of Shadows"
click at [33, 66] on input "Wheel of Shadows" at bounding box center [54, 66] width 79 height 11
click at [38, 66] on input "Wheel-of Shadows" at bounding box center [54, 66] width 79 height 11
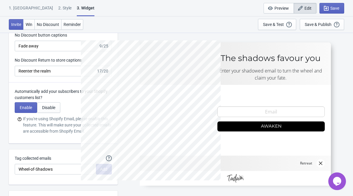
scroll to position [1542, 0]
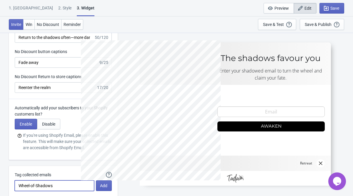
click at [63, 189] on input "Wheel-of-Shadows" at bounding box center [54, 185] width 79 height 11
type input "Wheel-of-Shadow"
click at [88, 185] on input "Wheel-of-Shadow" at bounding box center [54, 185] width 79 height 11
type input "shadow-wheel"
click at [107, 186] on div at bounding box center [154, 113] width 147 height 147
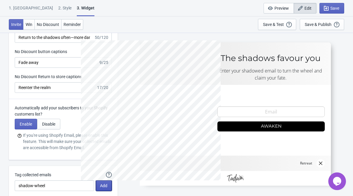
click at [105, 189] on button "Add" at bounding box center [104, 185] width 16 height 11
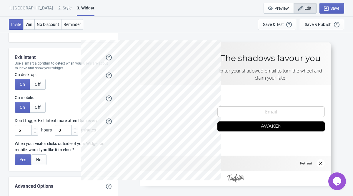
scroll to position [1836, 0]
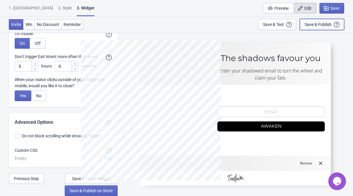
click at [316, 22] on div "Save & Publish" at bounding box center [318, 24] width 27 height 5
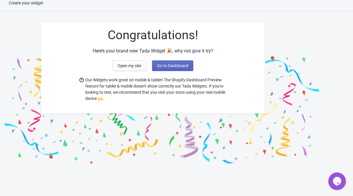
click at [194, 66] on div "Open my site Go to Dashboard" at bounding box center [152, 65] width 223 height 11
click at [189, 66] on button "Go to Dashboard" at bounding box center [172, 65] width 41 height 11
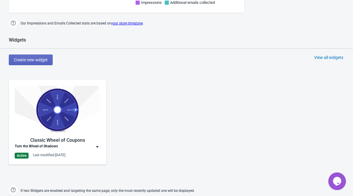
scroll to position [279, 0]
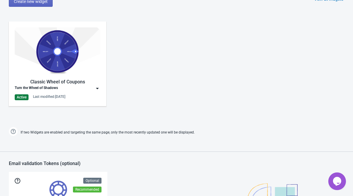
click at [85, 94] on div "Classic Wheel of Coupons Turn the Wheel of Shadows Active Last modified: [DATE]" at bounding box center [58, 63] width 86 height 73
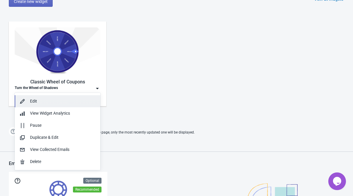
click at [72, 105] on button "Edit" at bounding box center [58, 101] width 86 height 12
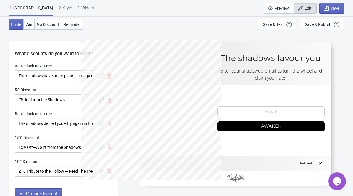
click at [59, 4] on div "1. Coupon 2 . Style 3. Widget 1. Coupon 2 . Style 3. Widget Save and Exit Previ…" at bounding box center [176, 8] width 353 height 16
click at [77, 13] on div "3. Widget" at bounding box center [85, 10] width 17 height 10
select select "once"
select select "1"
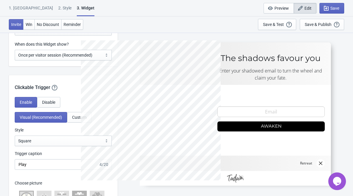
scroll to position [497, 0]
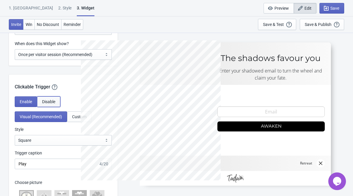
click at [49, 100] on span "Disable" at bounding box center [48, 101] width 13 height 5
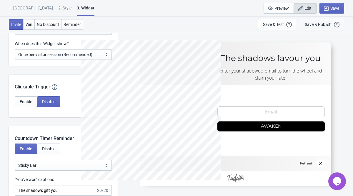
click at [327, 21] on div "Save & Publish This option will save your Widget so that it will be visible to …" at bounding box center [322, 24] width 34 height 6
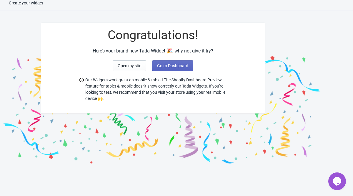
scroll to position [6, 0]
click at [183, 69] on button "Go to Dashboard" at bounding box center [172, 65] width 41 height 11
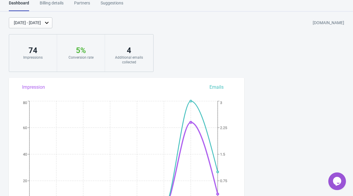
click at [54, 2] on div "Billing details" at bounding box center [52, 5] width 24 height 10
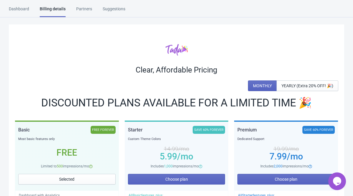
click at [87, 10] on div "Partners" at bounding box center [84, 11] width 16 height 10
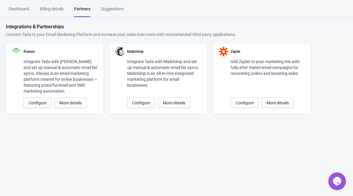
click at [82, 9] on div "Partners" at bounding box center [82, 11] width 16 height 11
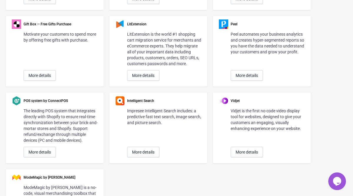
scroll to position [538, 0]
